Goal: Check status: Check status

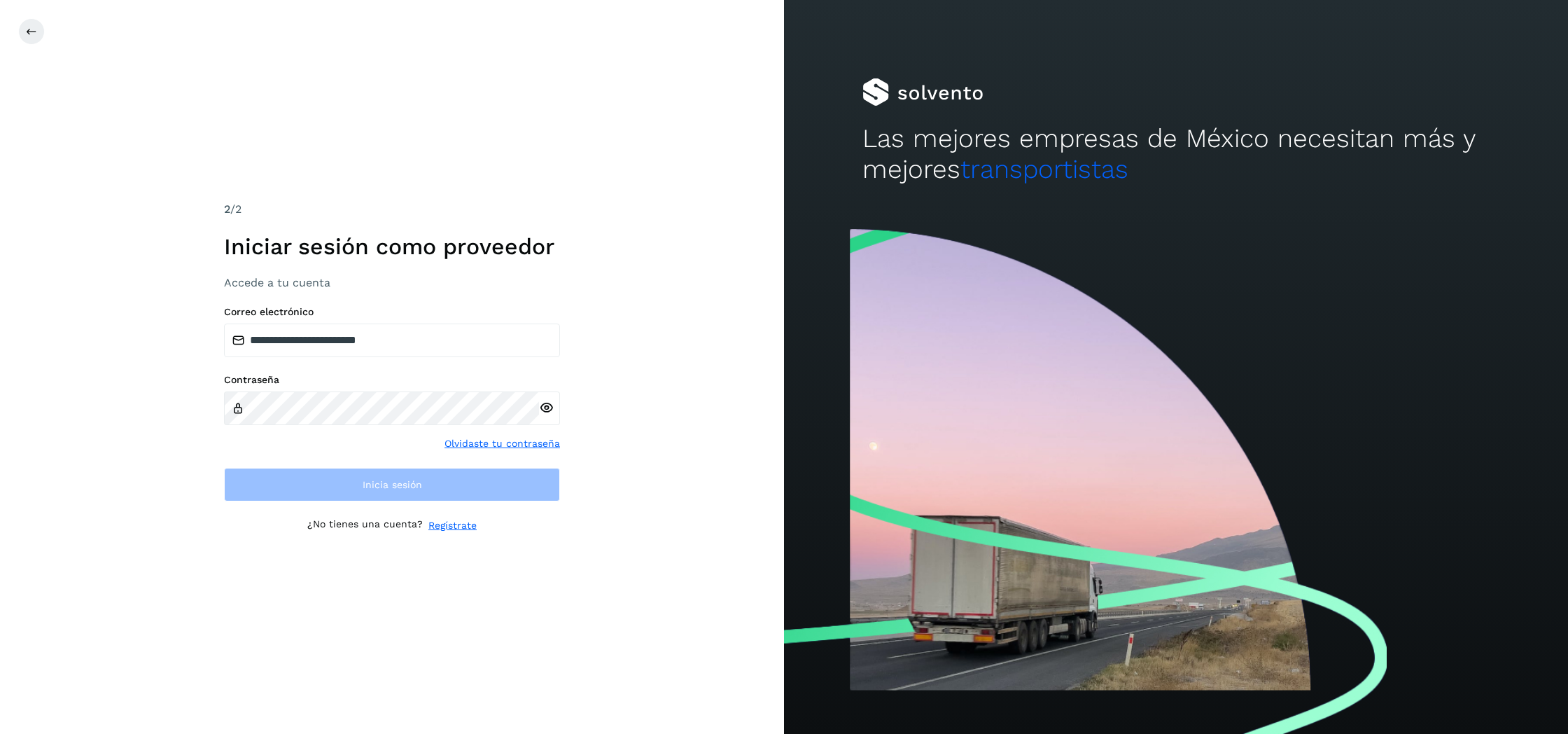
type input "**********"
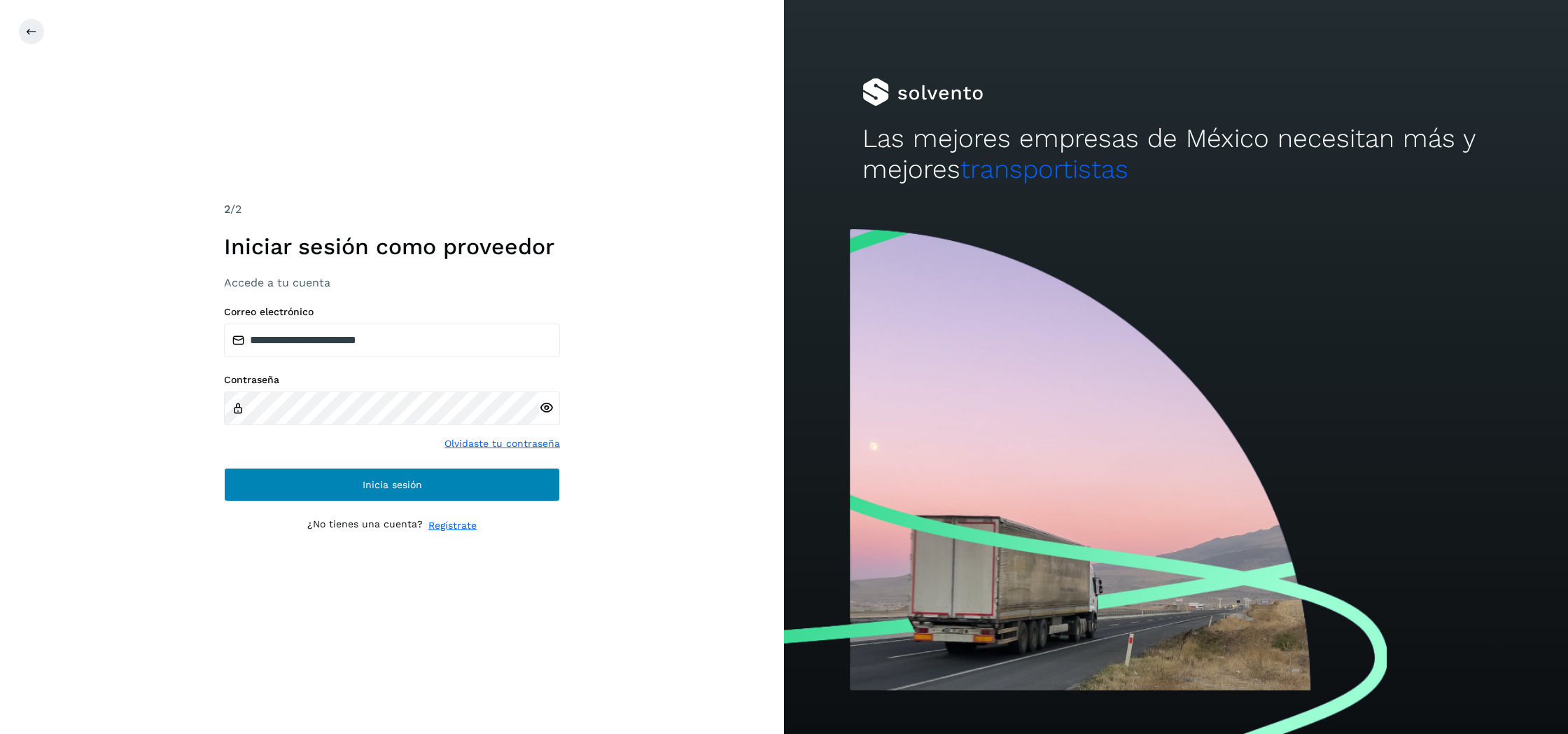
click at [347, 481] on button "Inicia sesión" at bounding box center [392, 484] width 336 height 34
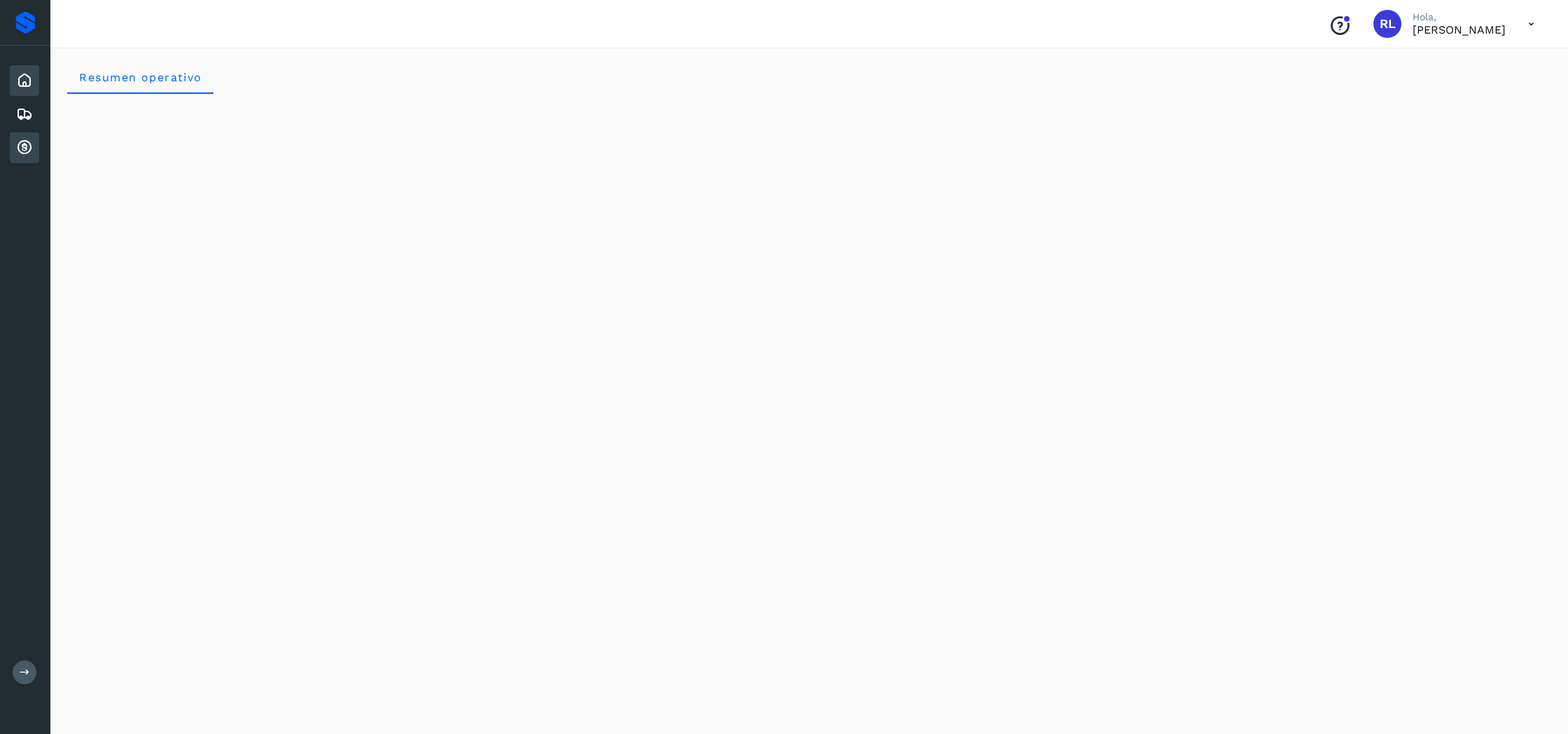
click at [28, 147] on icon at bounding box center [25, 148] width 17 height 17
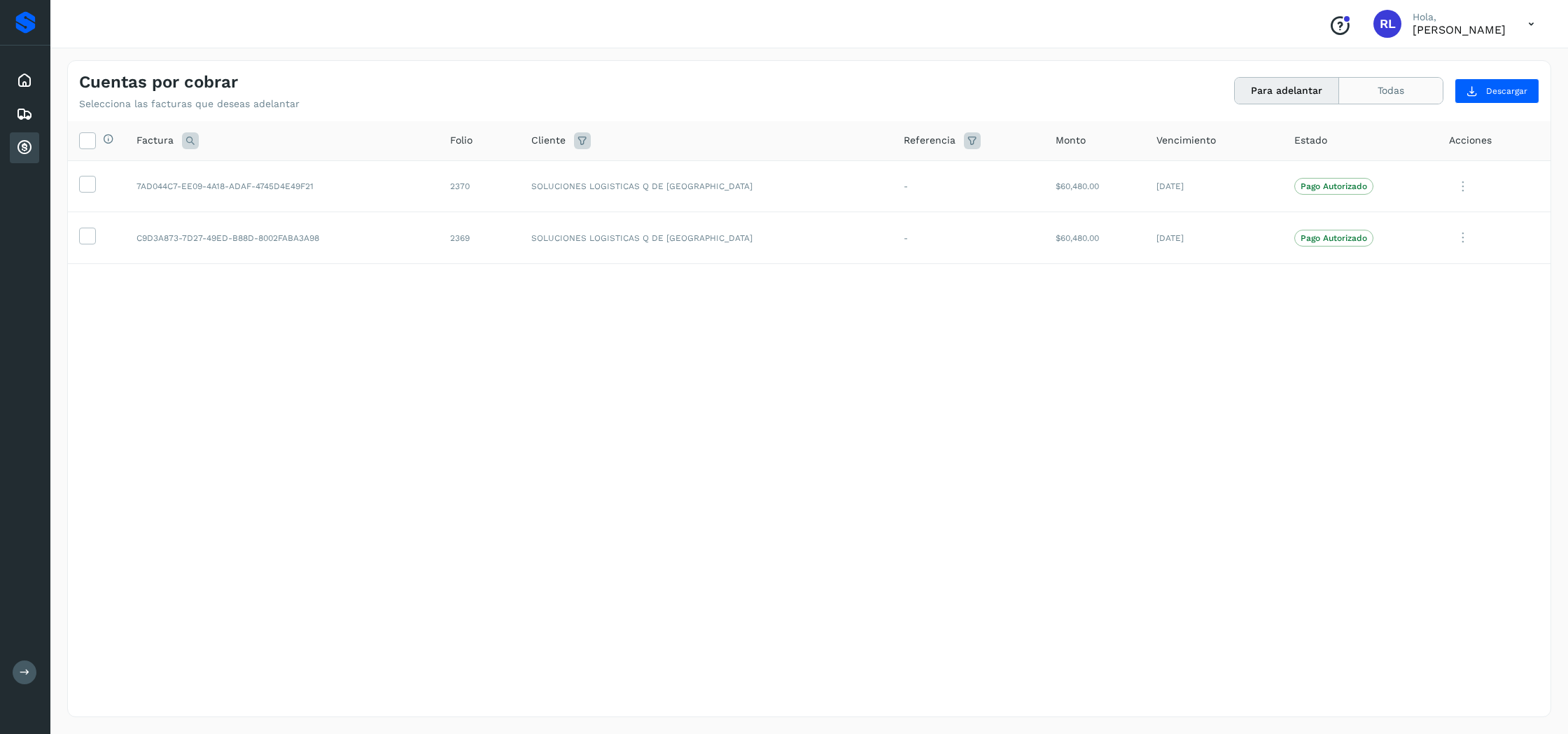
click at [1416, 86] on button "Todas" at bounding box center [1391, 91] width 104 height 26
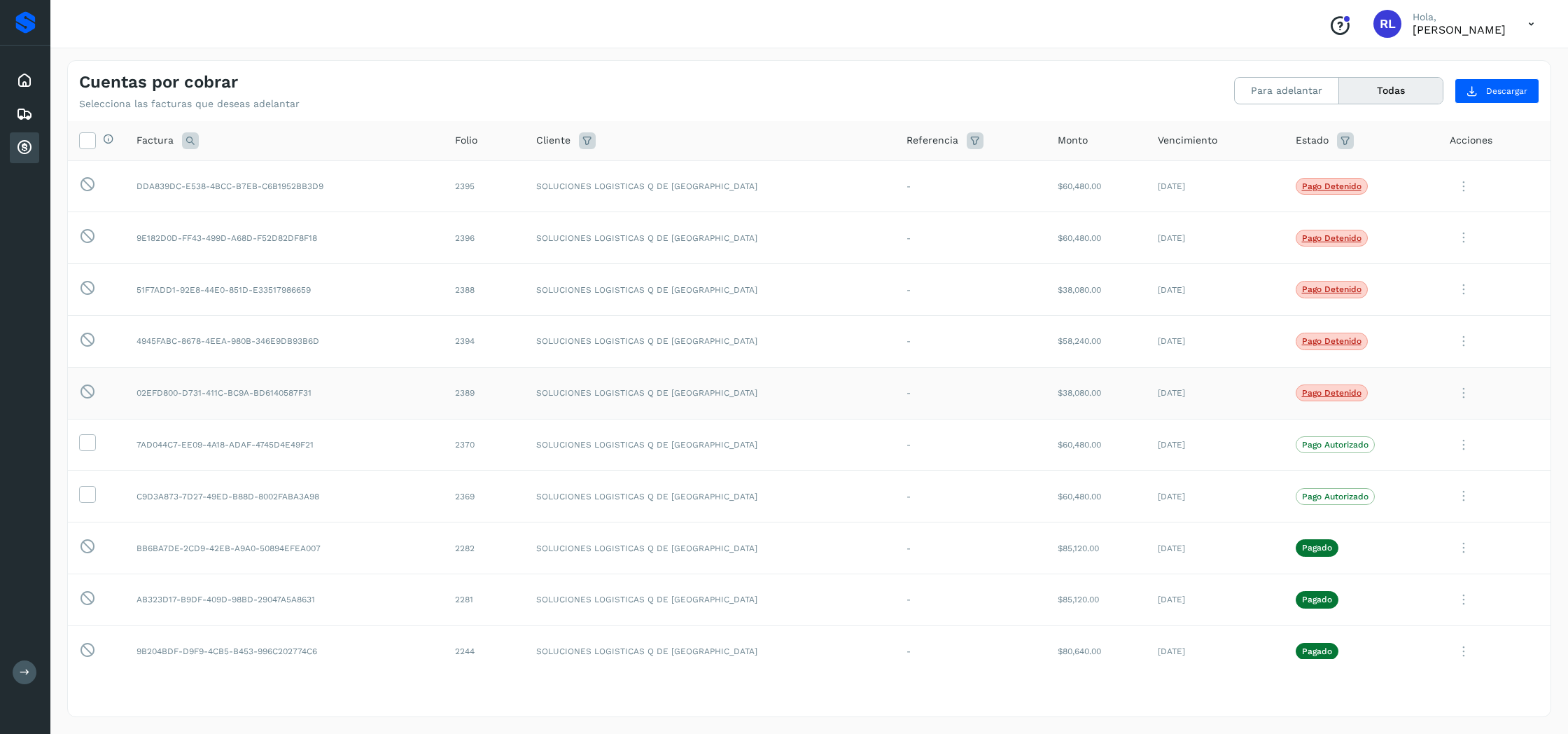
click at [1303, 389] on p "Pago detenido" at bounding box center [1331, 392] width 60 height 10
click at [1302, 391] on p "Pago detenido" at bounding box center [1331, 392] width 60 height 10
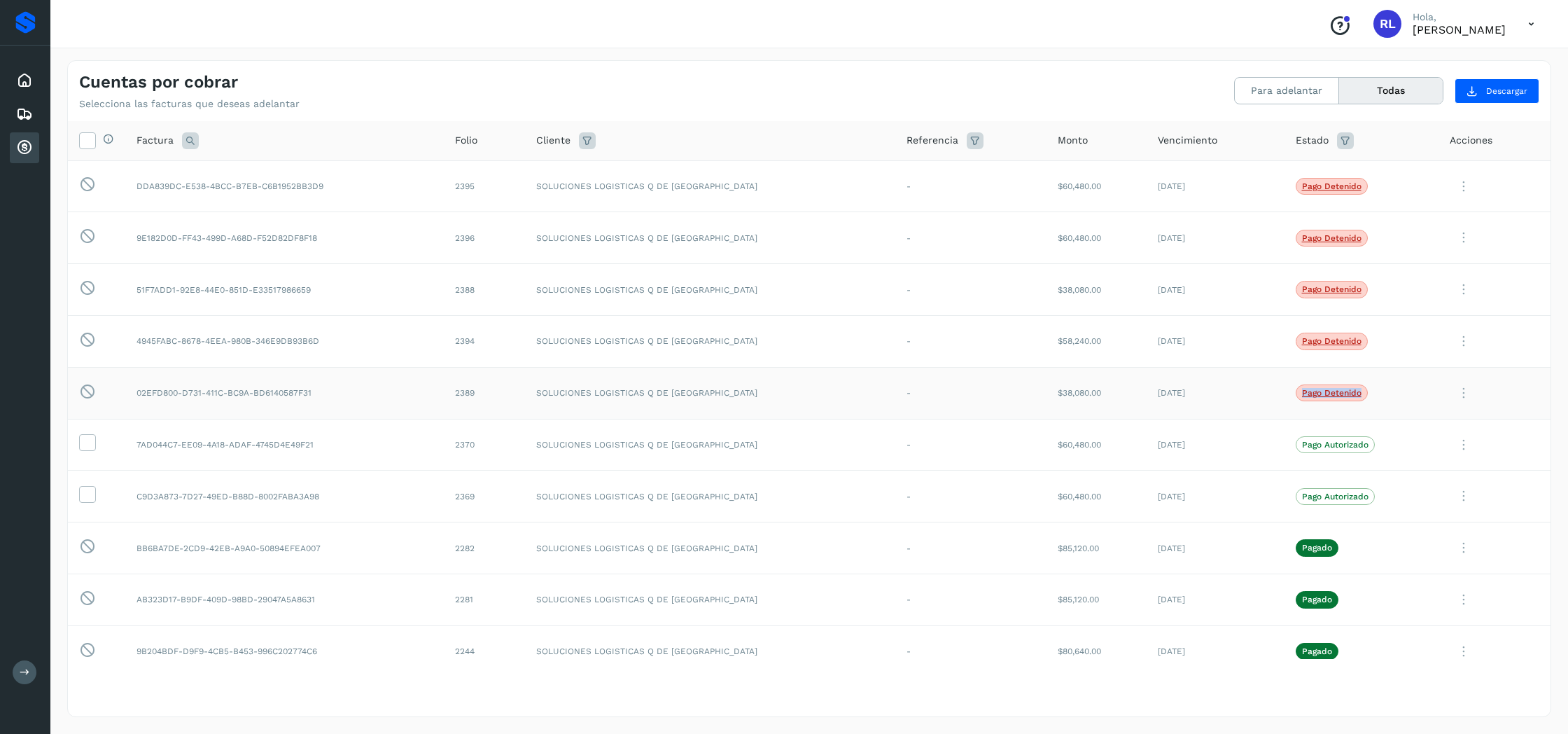
click at [1329, 392] on p "Pago detenido" at bounding box center [1331, 392] width 60 height 10
click at [1372, 384] on td "Pago detenido" at bounding box center [1361, 392] width 154 height 51
click at [1302, 388] on p "Pago detenido" at bounding box center [1331, 392] width 60 height 10
drag, startPoint x: 1285, startPoint y: 388, endPoint x: 1278, endPoint y: 387, distance: 7.1
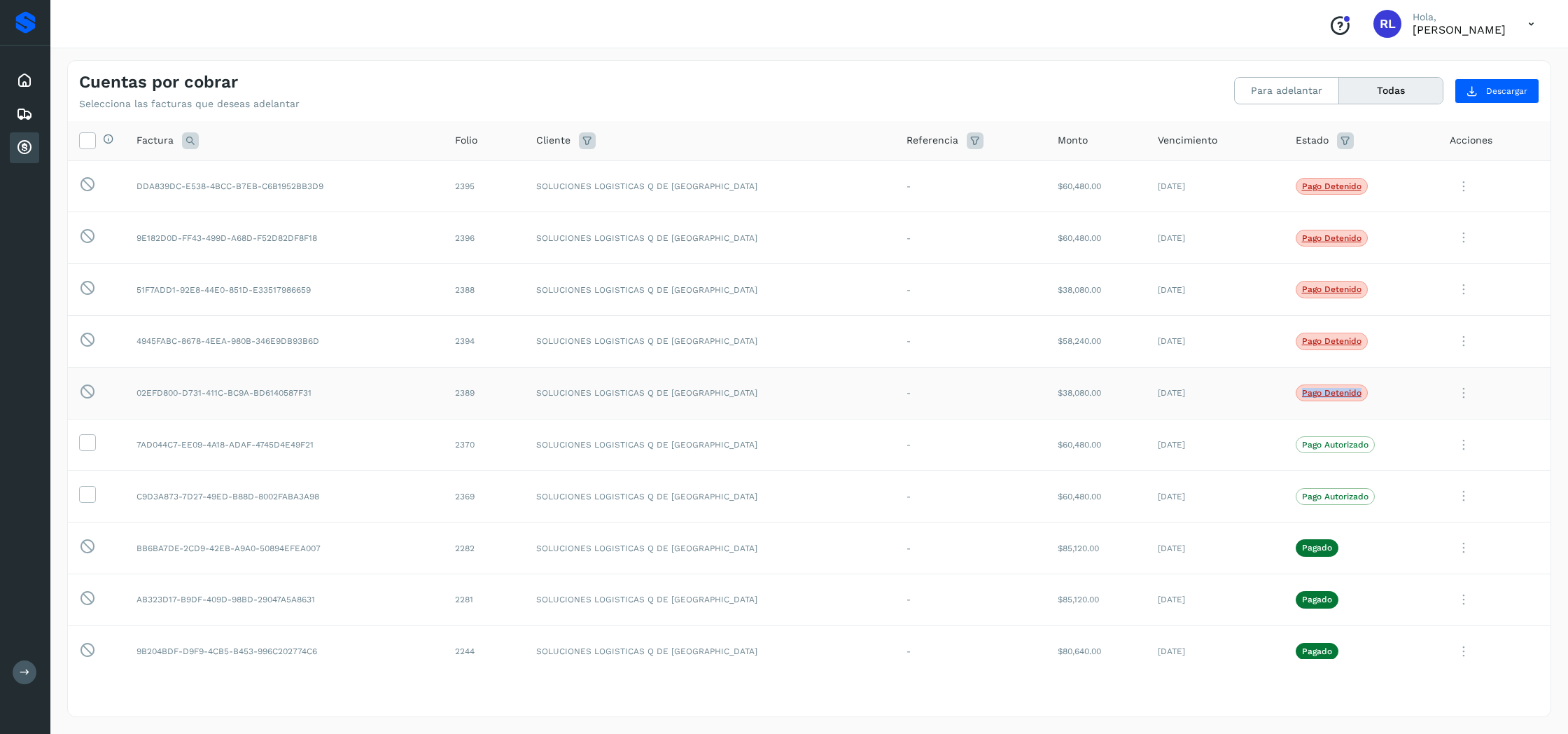
click at [1302, 388] on p "Pago detenido" at bounding box center [1331, 392] width 60 height 10
click at [1256, 381] on td "[DATE]" at bounding box center [1214, 392] width 137 height 51
click at [1453, 390] on icon at bounding box center [1463, 392] width 28 height 28
click at [1428, 423] on button "Ver Detalle" at bounding box center [1455, 427] width 166 height 28
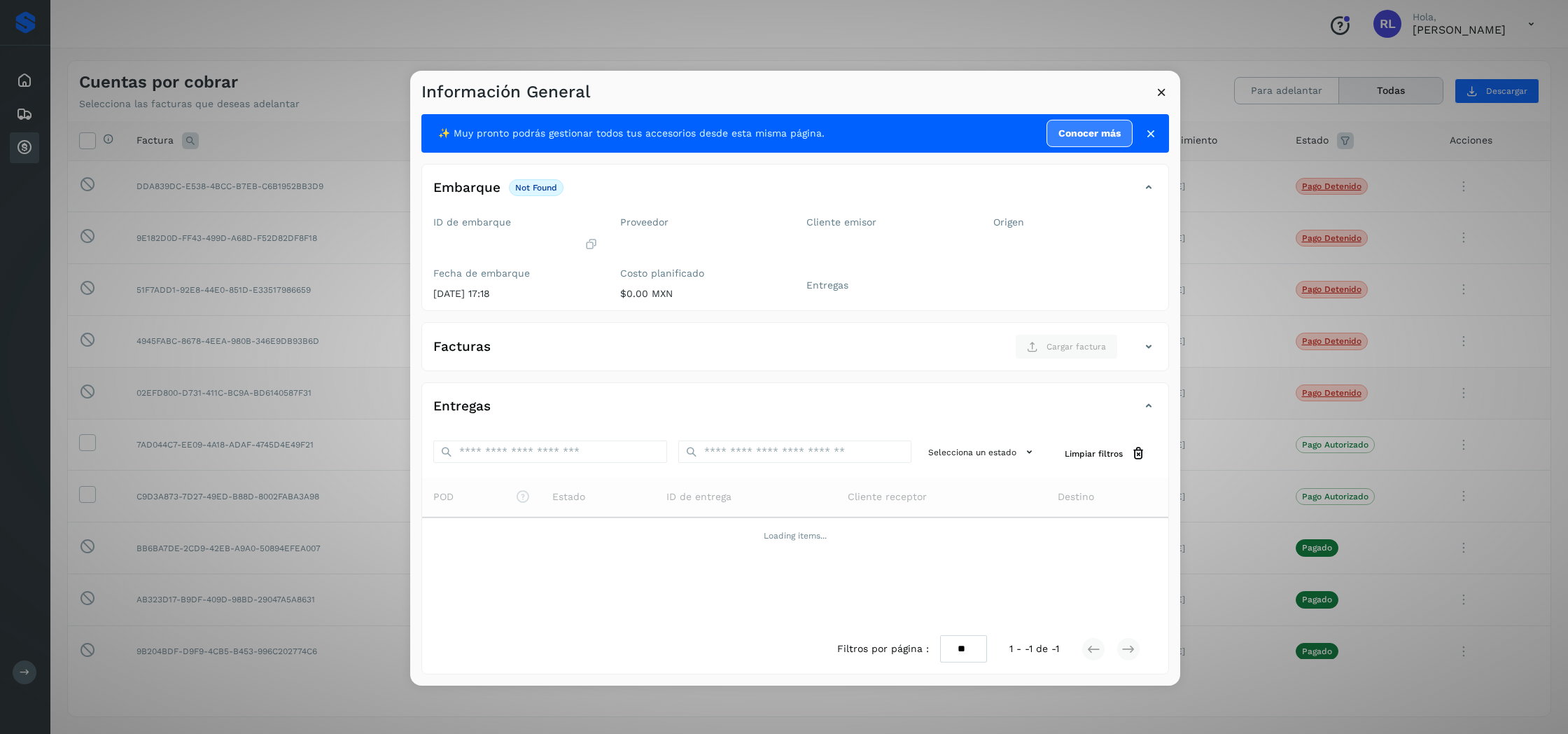
click at [1151, 133] on icon at bounding box center [1150, 132] width 14 height 14
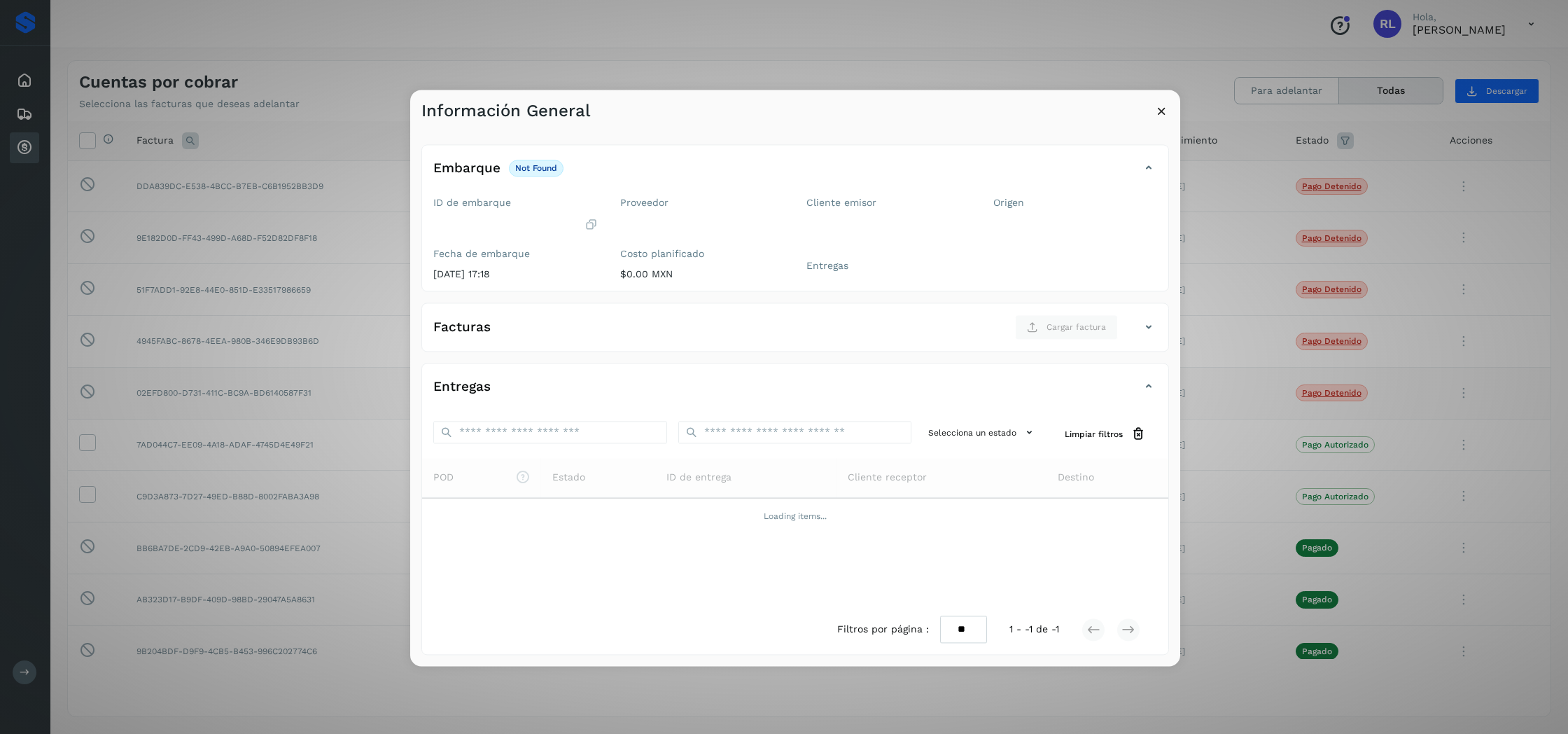
click at [1164, 110] on icon at bounding box center [1162, 111] width 15 height 15
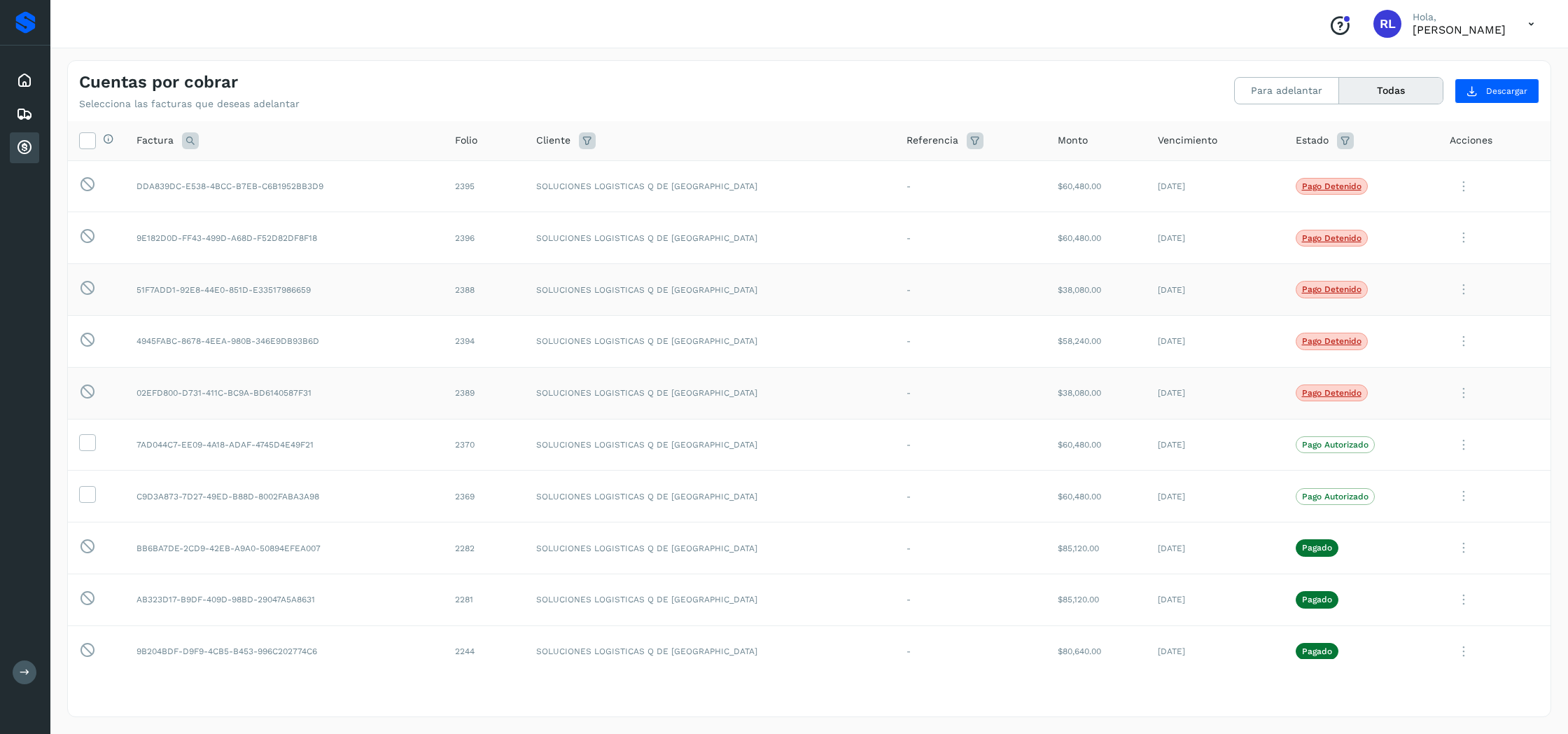
click at [1460, 286] on icon at bounding box center [1463, 288] width 28 height 28
click at [1450, 323] on button "Ver Detalle" at bounding box center [1455, 324] width 166 height 28
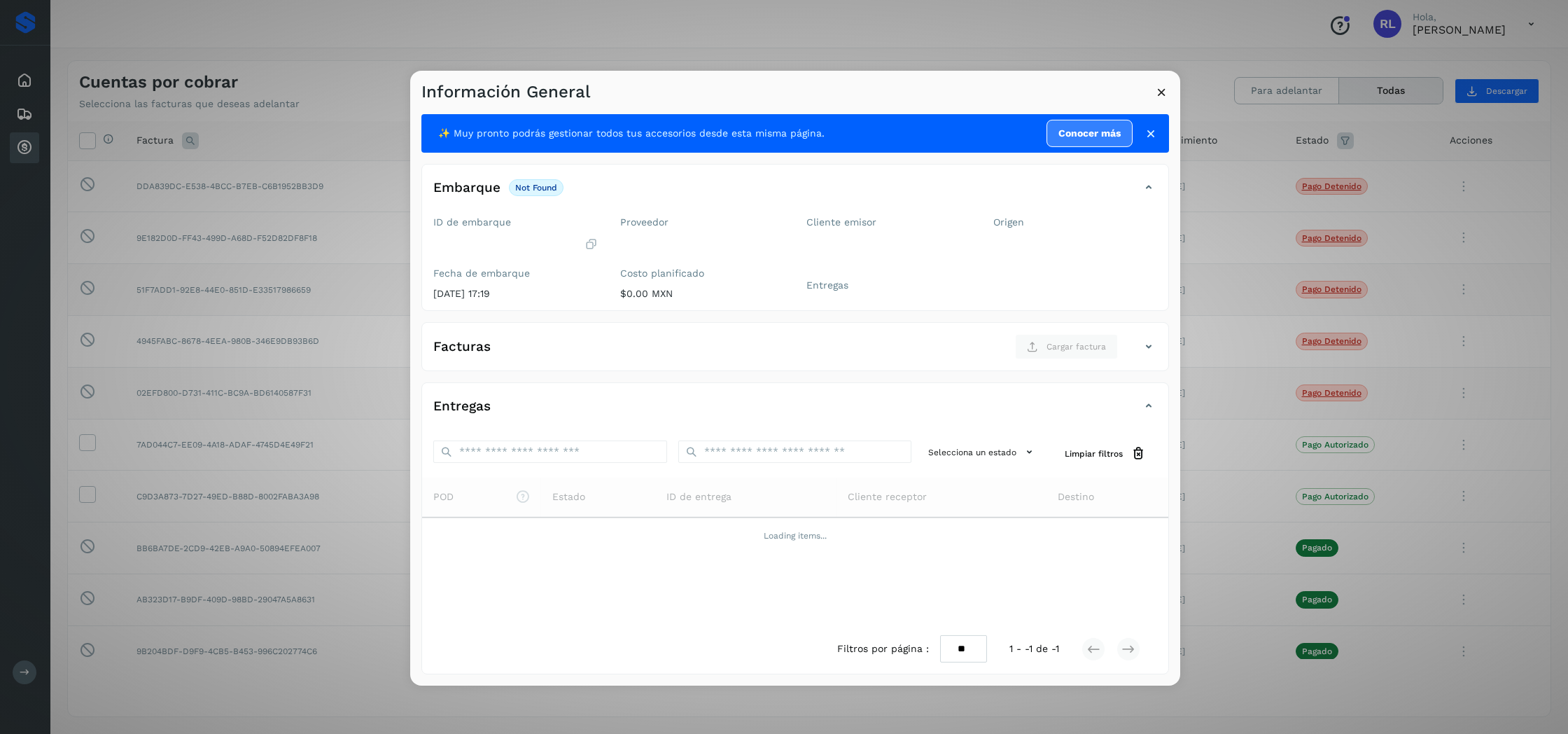
click at [545, 187] on p "not found" at bounding box center [536, 187] width 42 height 10
click at [1096, 136] on link "Conocer más" at bounding box center [1089, 133] width 86 height 28
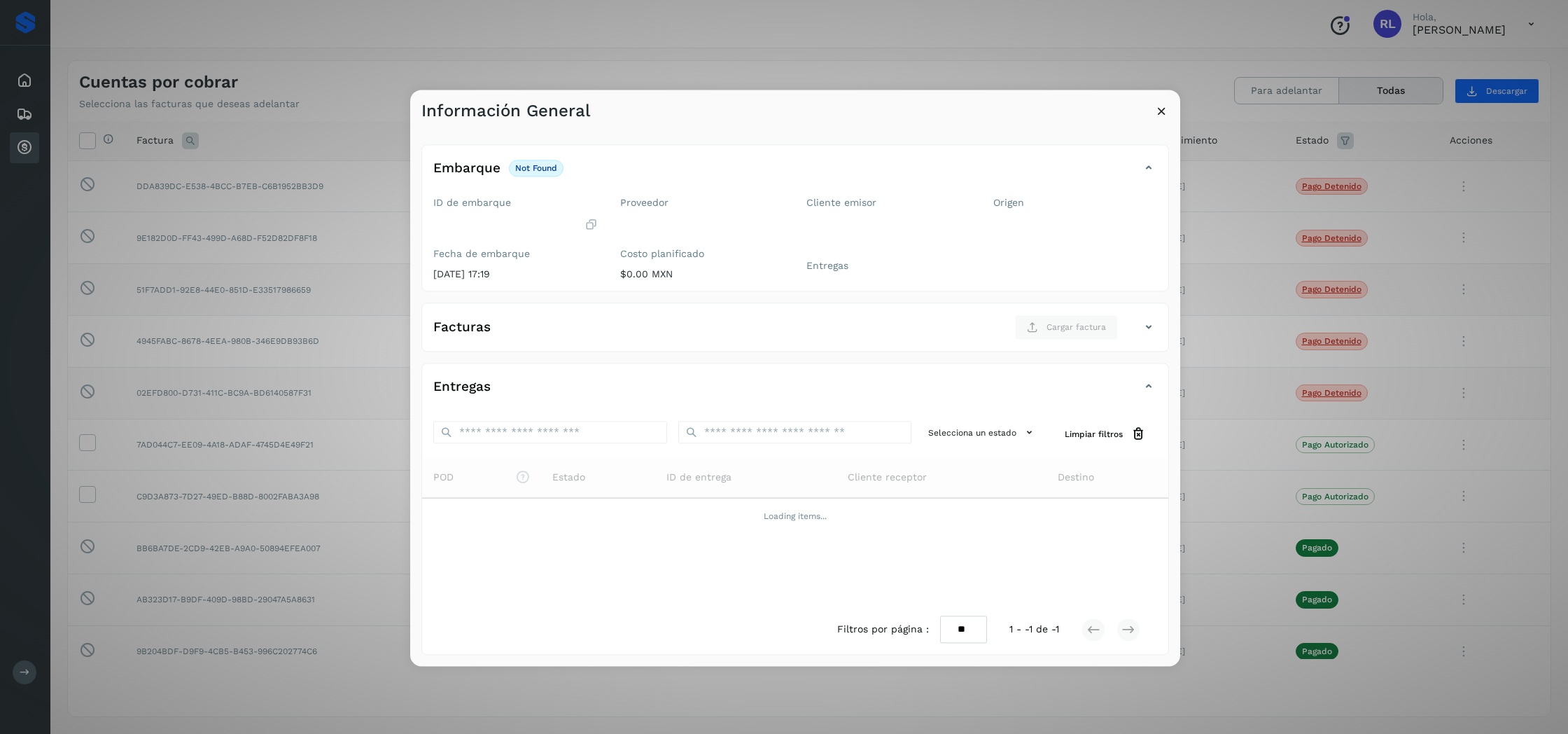
click at [1167, 114] on icon at bounding box center [1162, 111] width 15 height 15
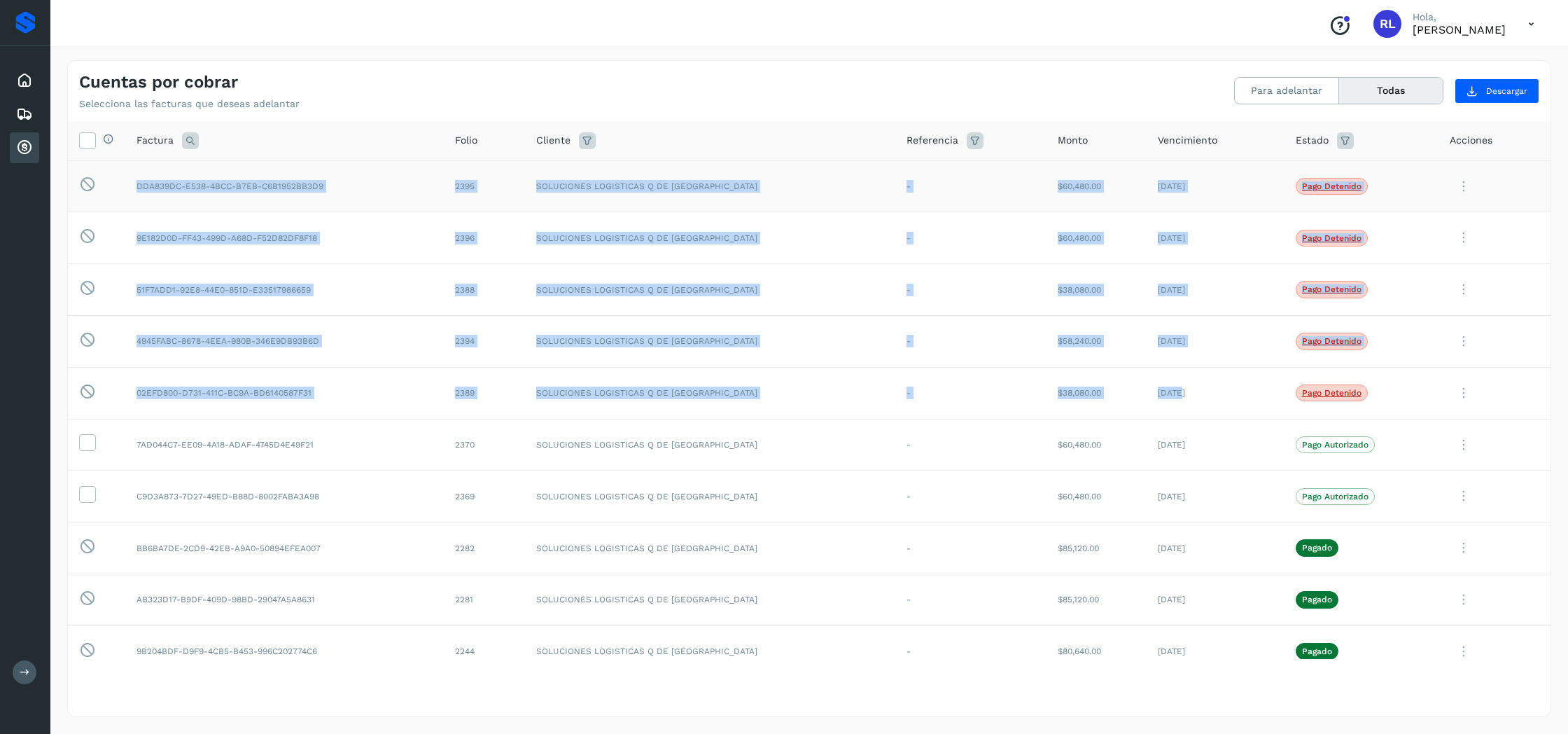
drag, startPoint x: 1100, startPoint y: 389, endPoint x: 168, endPoint y: 175, distance: 956.3
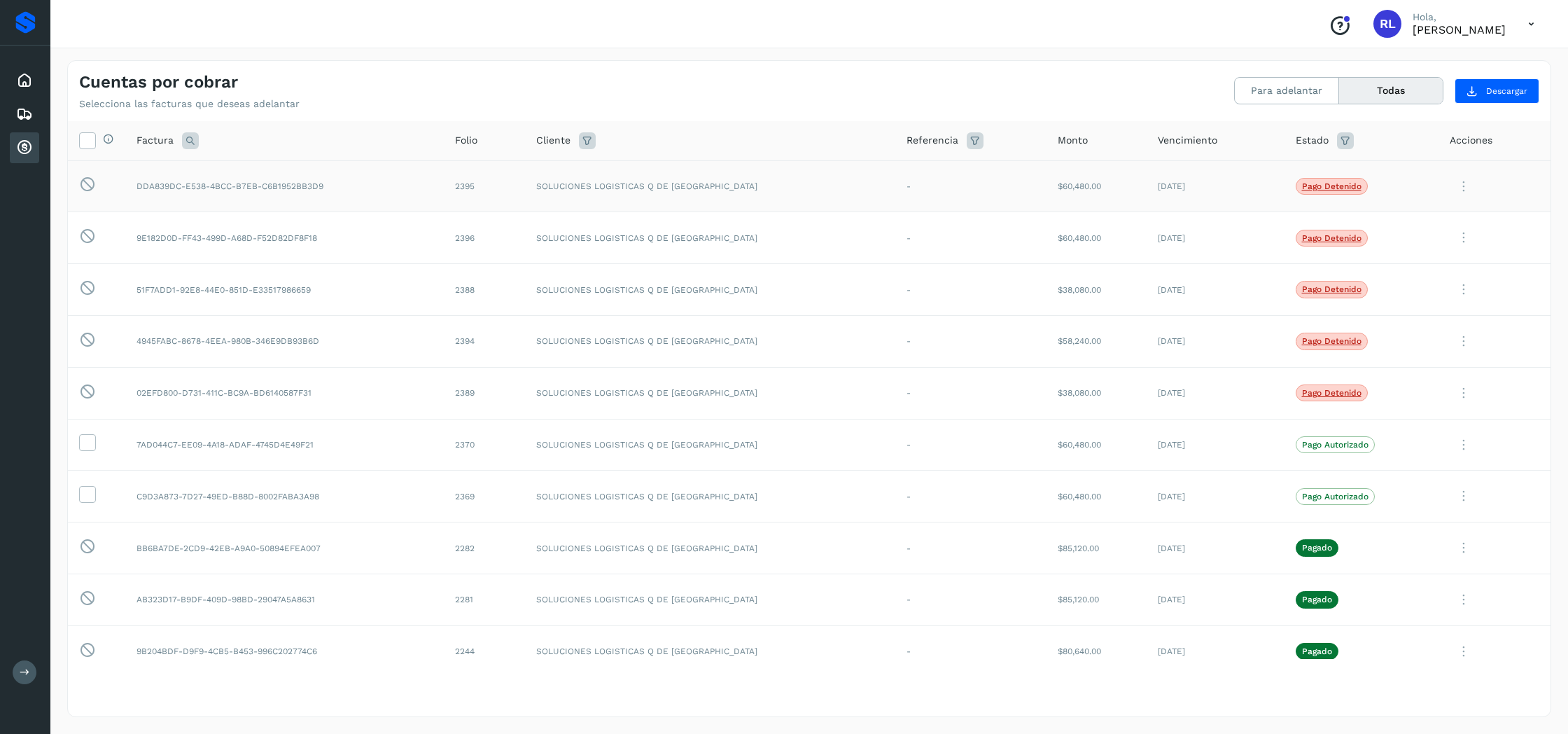
click at [175, 183] on td "DDA839DC-E538-4BCC-B7EB-C6B1952BB3D9" at bounding box center [284, 186] width 319 height 51
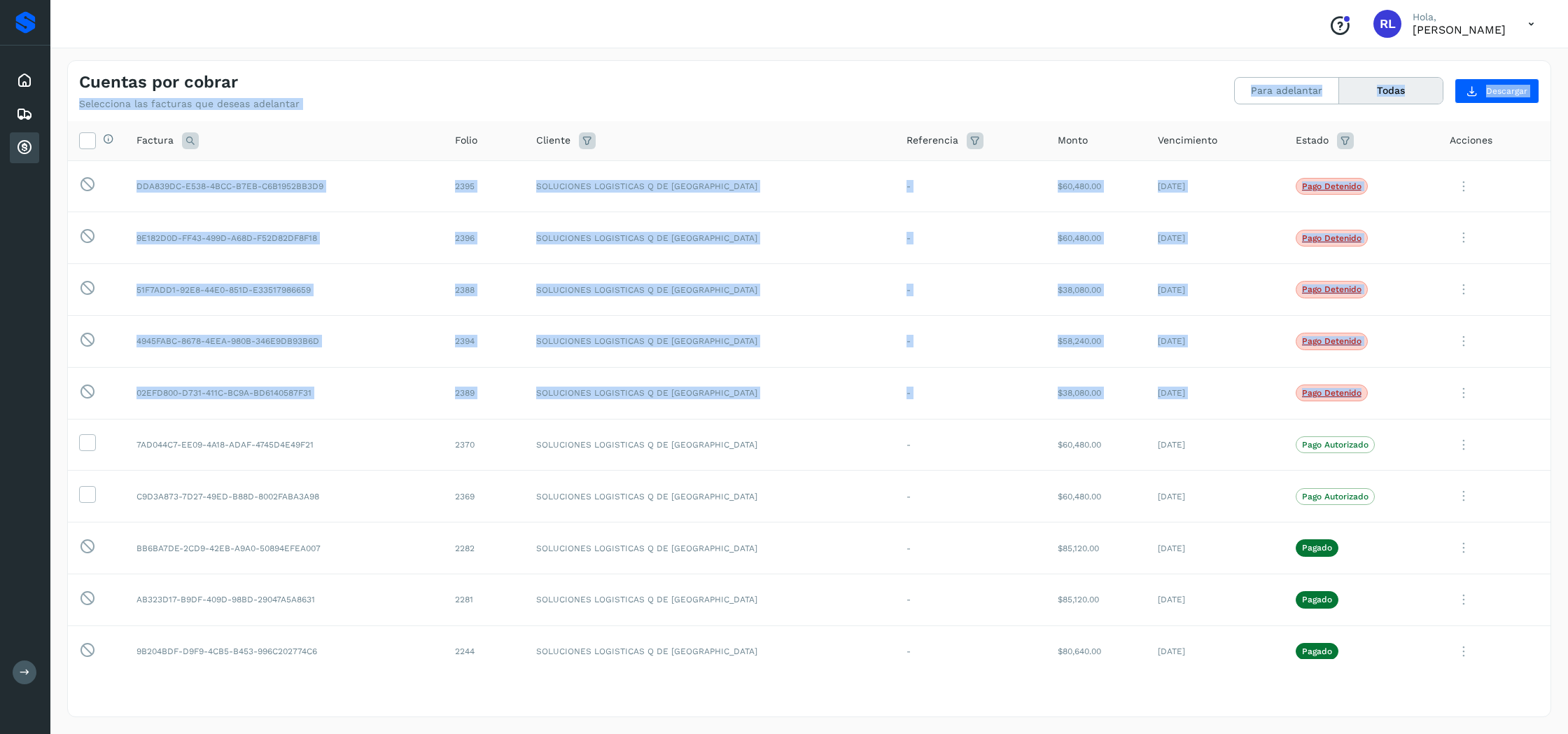
drag, startPoint x: 1337, startPoint y: 385, endPoint x: 180, endPoint y: 93, distance: 1193.3
click at [177, 94] on div "Cuentas por cobrar Selecciona las facturas que deseas adelantar Para adelantar …" at bounding box center [809, 389] width 1484 height 657
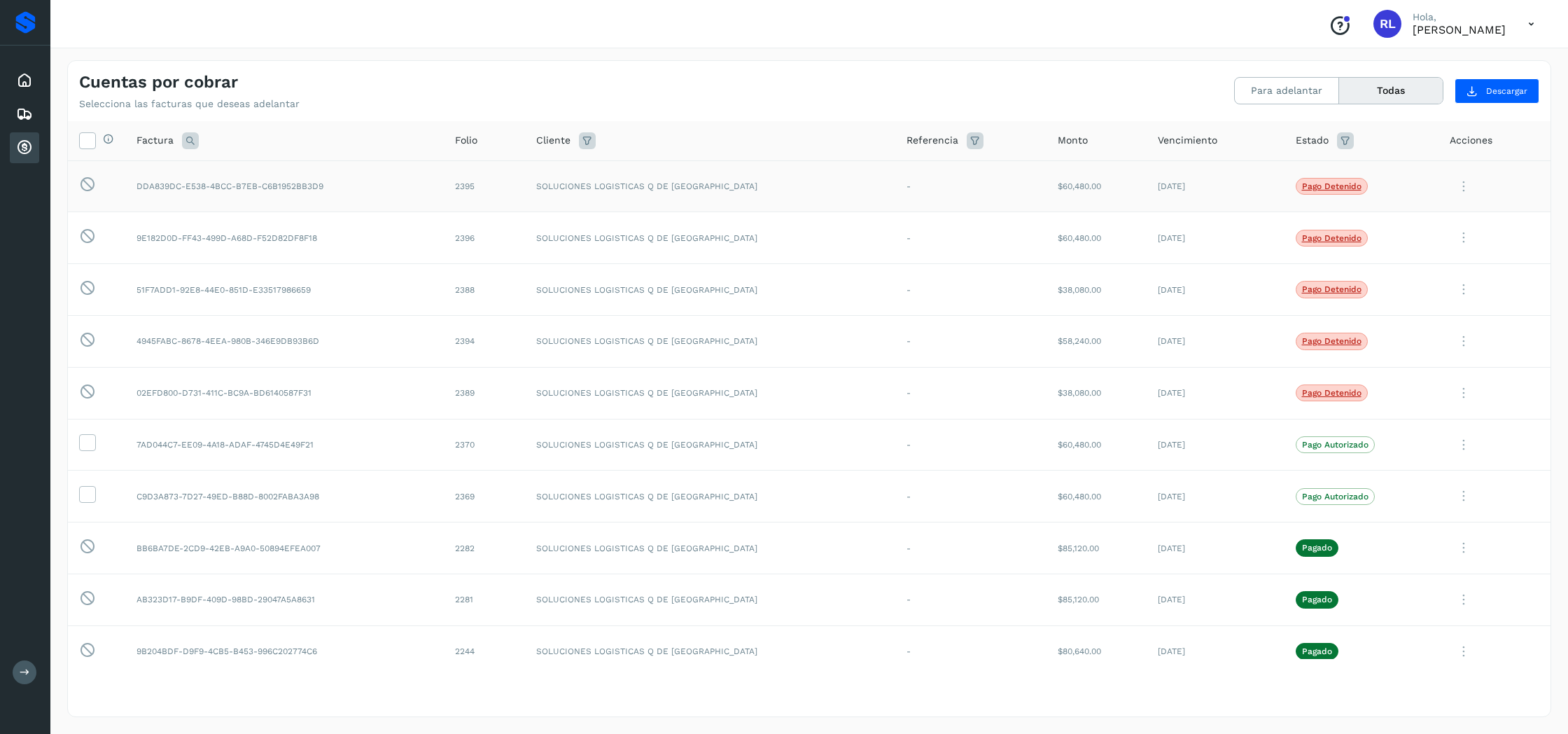
click at [444, 195] on td "DDA839DC-E538-4BCC-B7EB-C6B1952BB3D9" at bounding box center [284, 186] width 319 height 51
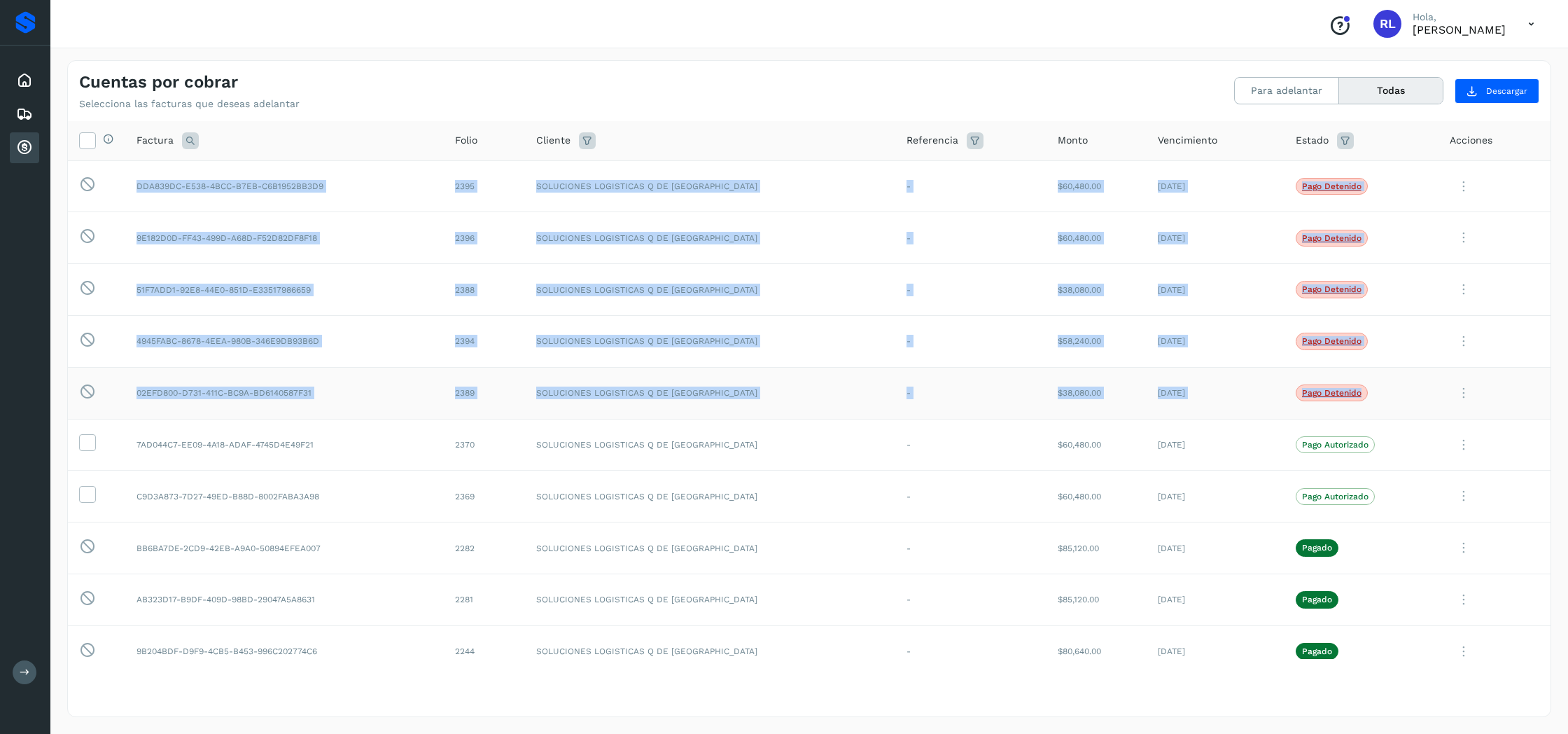
drag, startPoint x: 134, startPoint y: 186, endPoint x: 1409, endPoint y: 411, distance: 1294.7
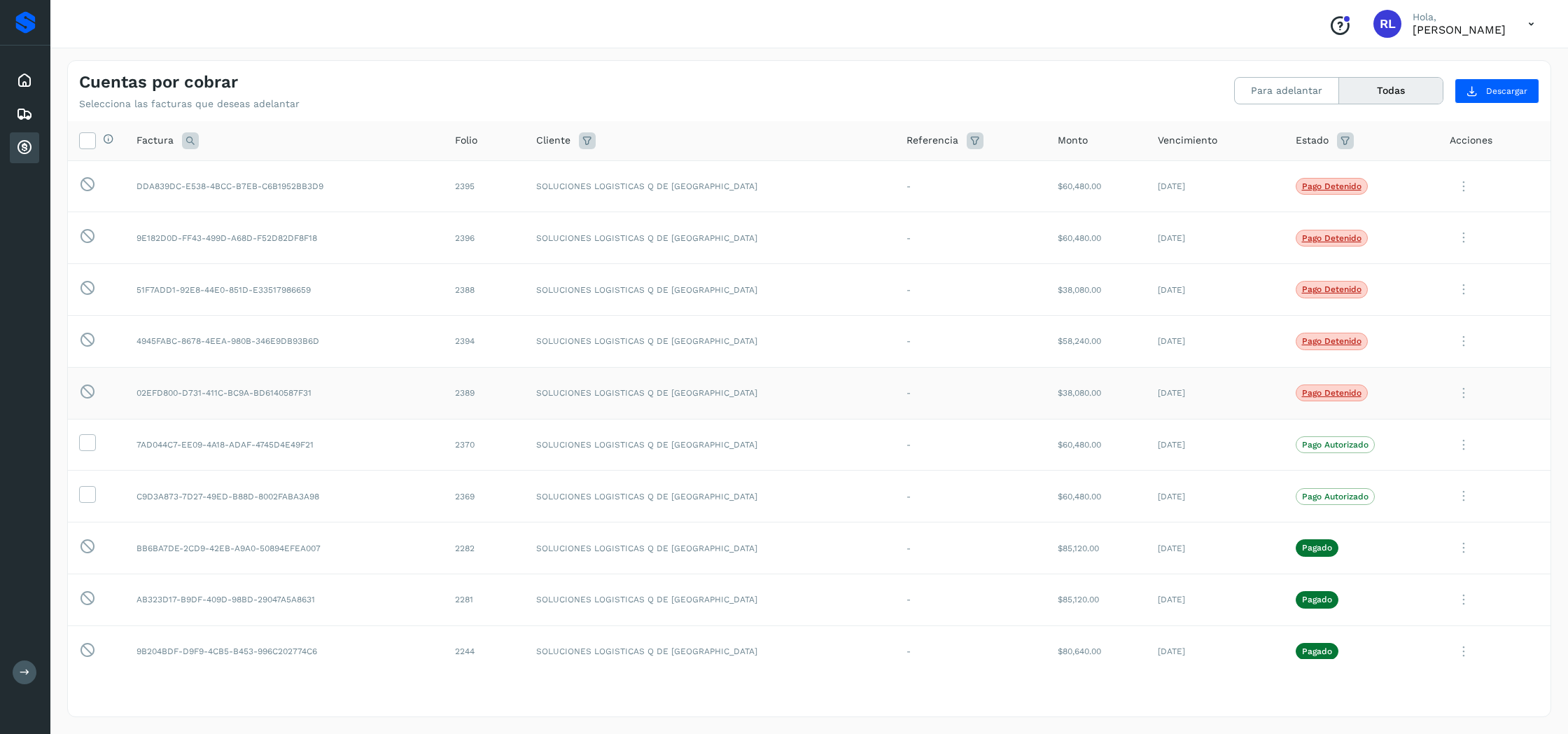
click at [1397, 404] on td "Pago detenido" at bounding box center [1361, 392] width 154 height 51
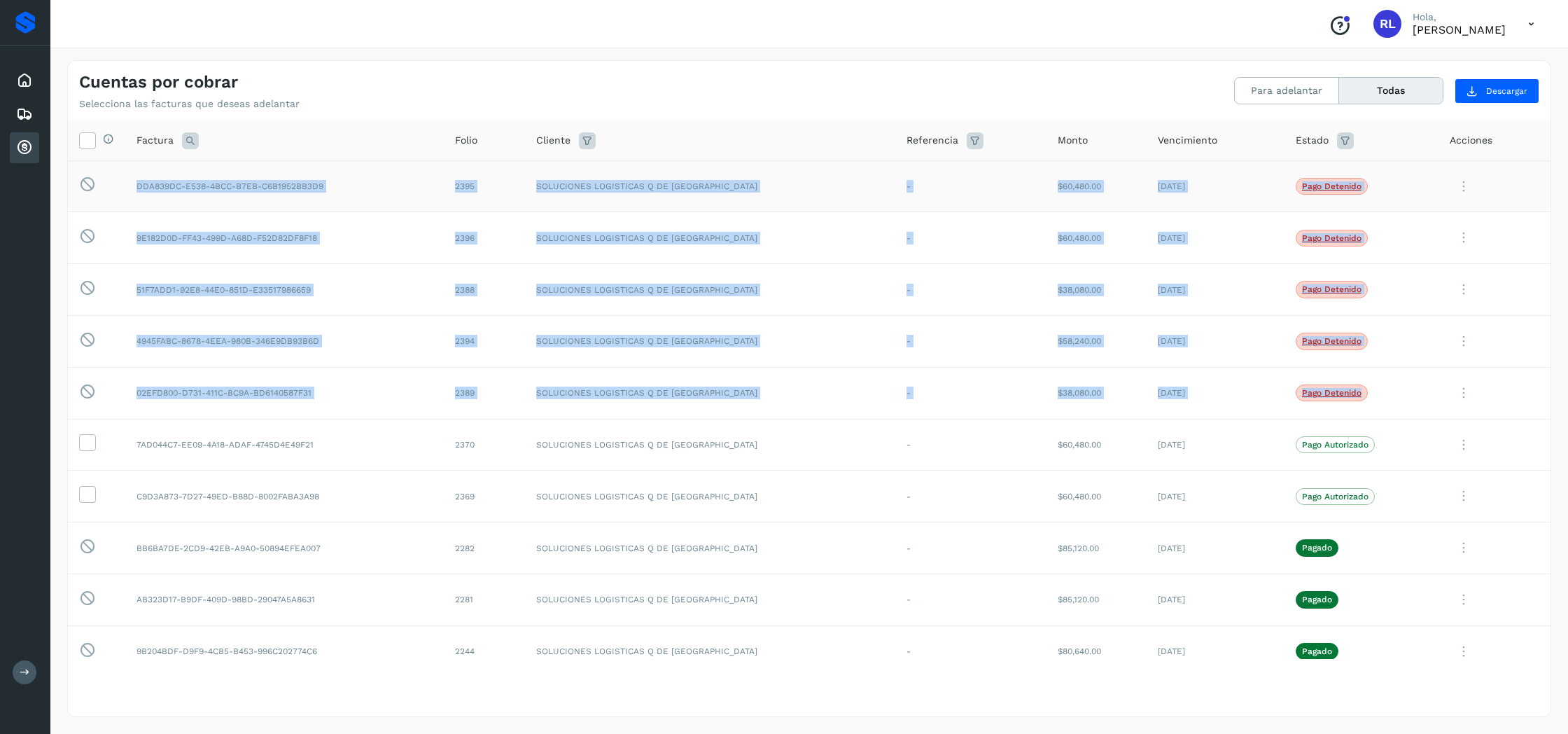
drag, startPoint x: 1341, startPoint y: 392, endPoint x: 134, endPoint y: 183, distance: 1225.0
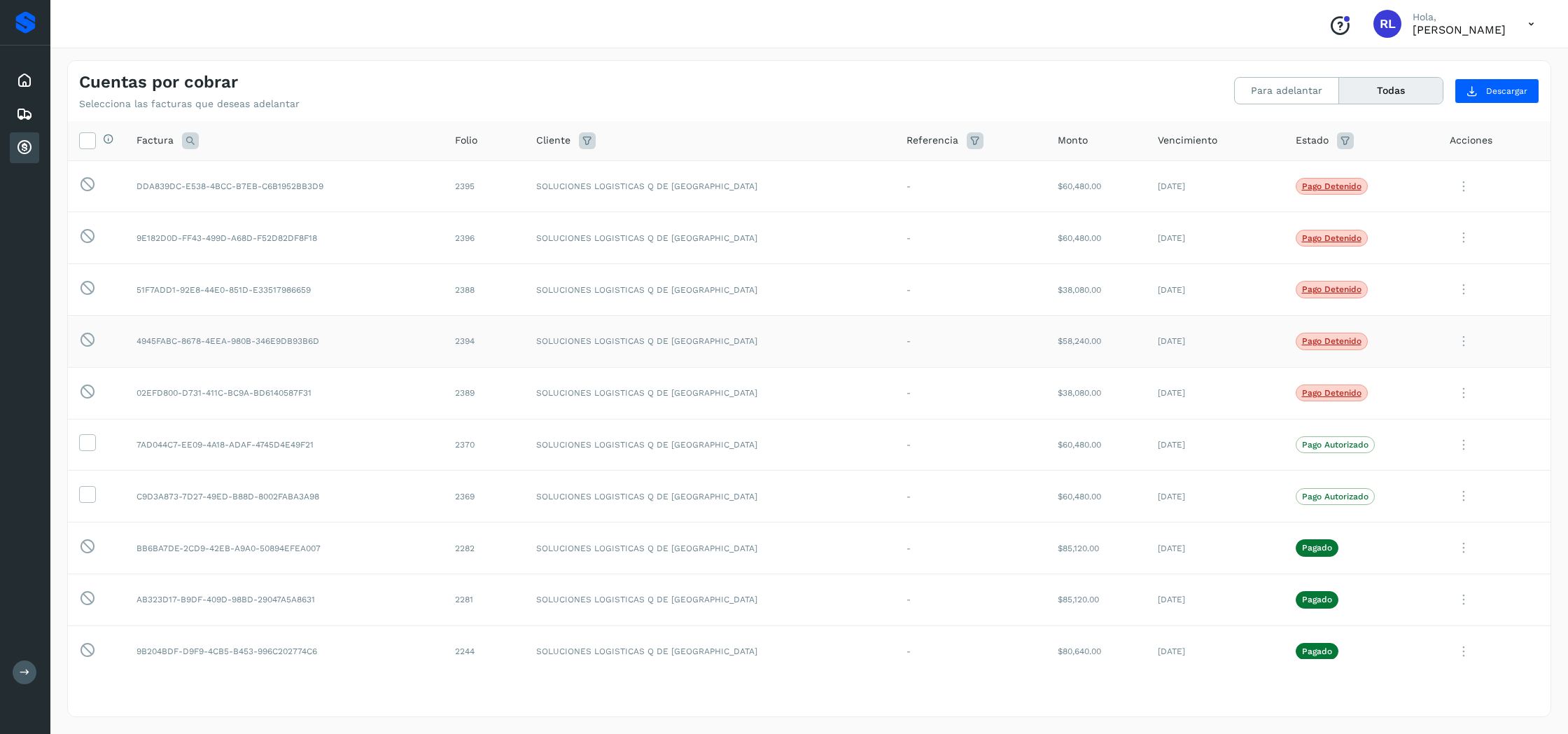
click at [852, 341] on td "SOLUCIONES LOGISTICAS Q DE [GEOGRAPHIC_DATA]" at bounding box center [711, 341] width 371 height 51
click at [479, 389] on td "2389" at bounding box center [484, 392] width 81 height 51
click at [17, 86] on icon at bounding box center [25, 80] width 17 height 17
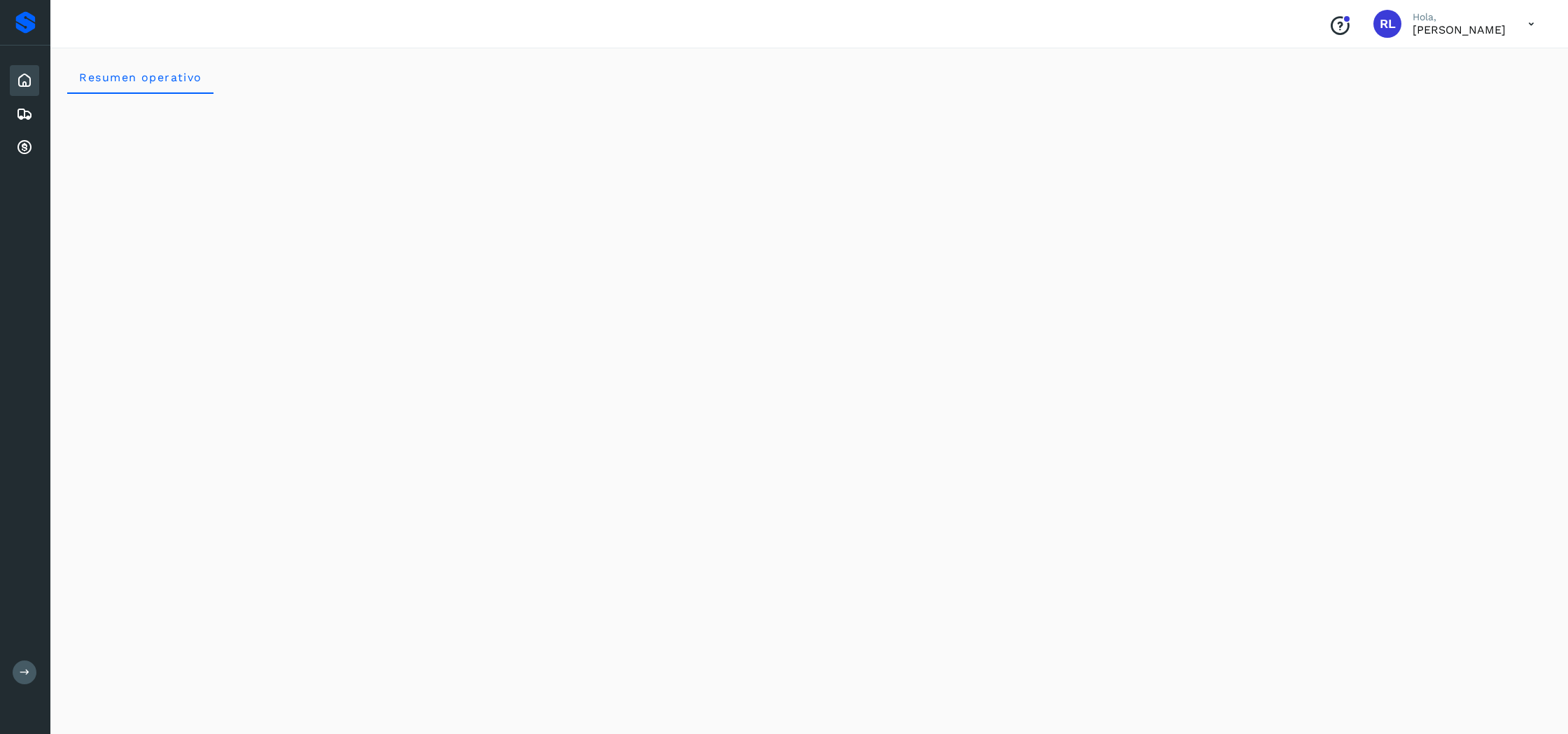
click at [22, 85] on icon at bounding box center [25, 80] width 17 height 17
click at [1523, 19] on icon at bounding box center [1530, 24] width 28 height 28
click at [1460, 67] on div "Cerrar sesión" at bounding box center [1461, 62] width 166 height 27
